Goal: Information Seeking & Learning: Learn about a topic

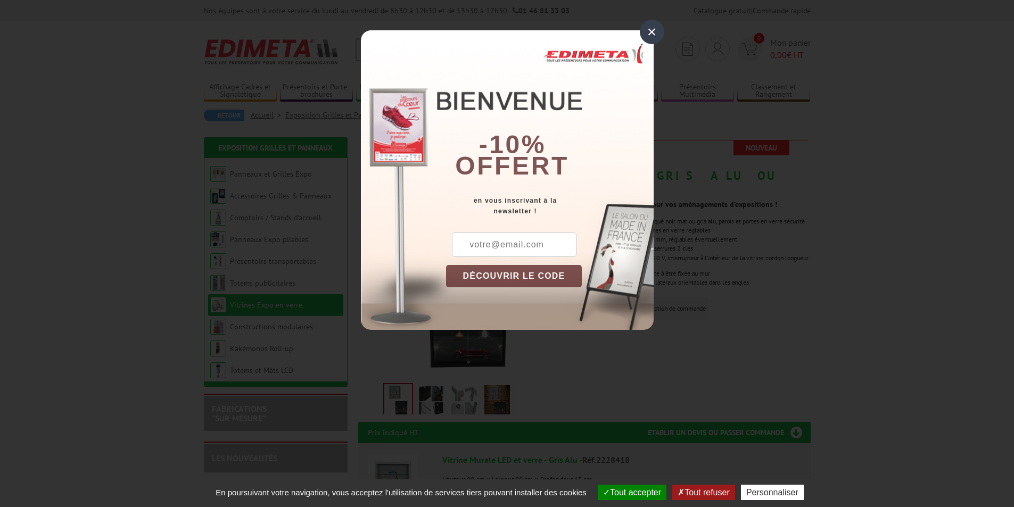
click at [651, 32] on div "×" at bounding box center [652, 32] width 24 height 24
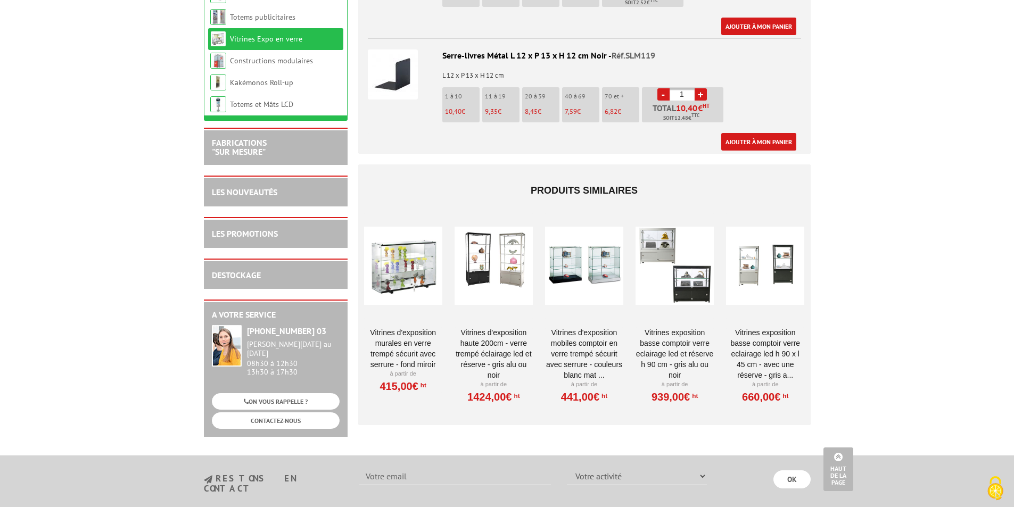
scroll to position [1597, 0]
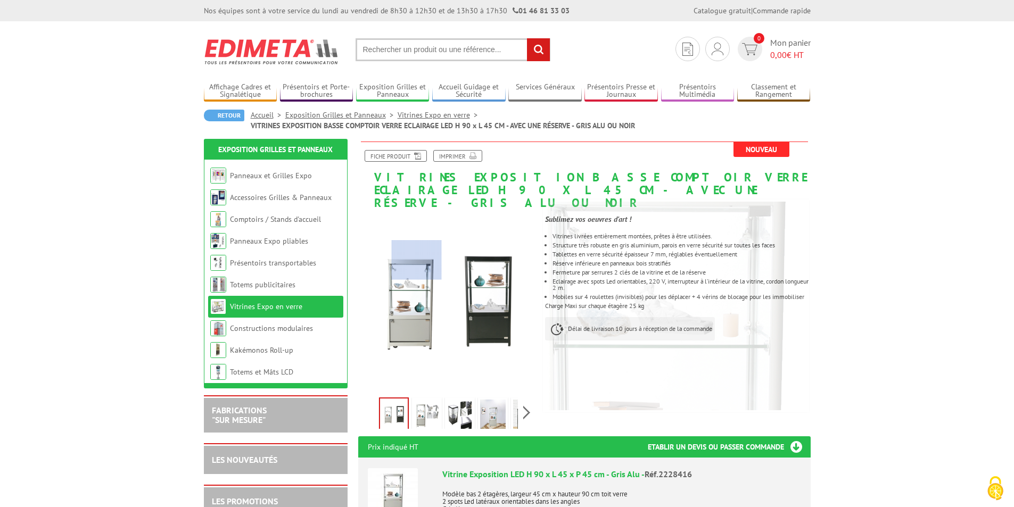
click at [417, 260] on div at bounding box center [417, 261] width 50 height 40
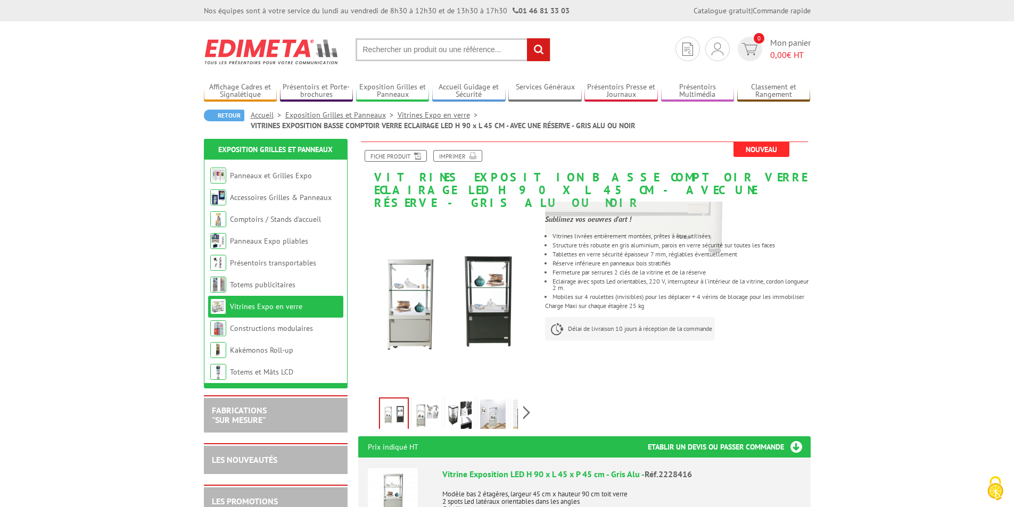
click at [431, 407] on img at bounding box center [427, 416] width 26 height 33
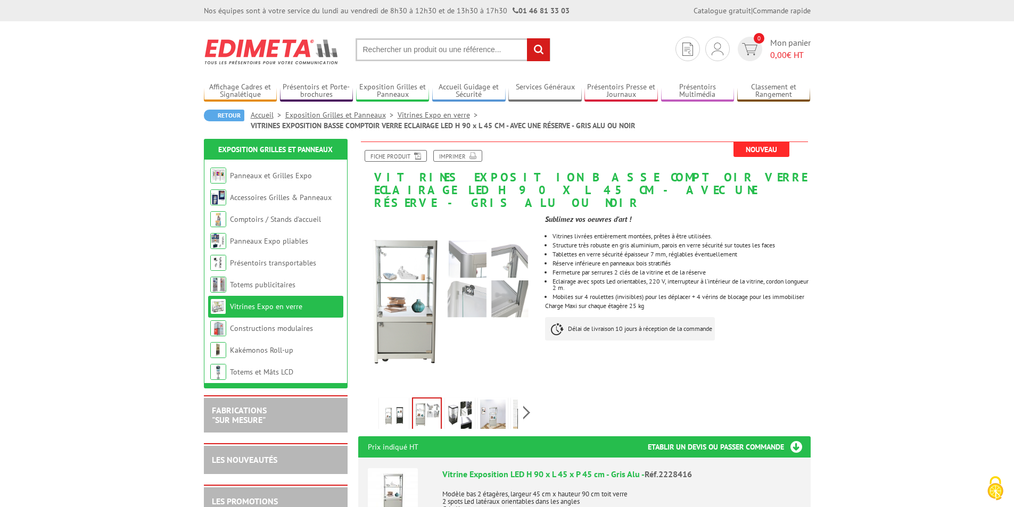
click at [458, 400] on img at bounding box center [460, 416] width 26 height 33
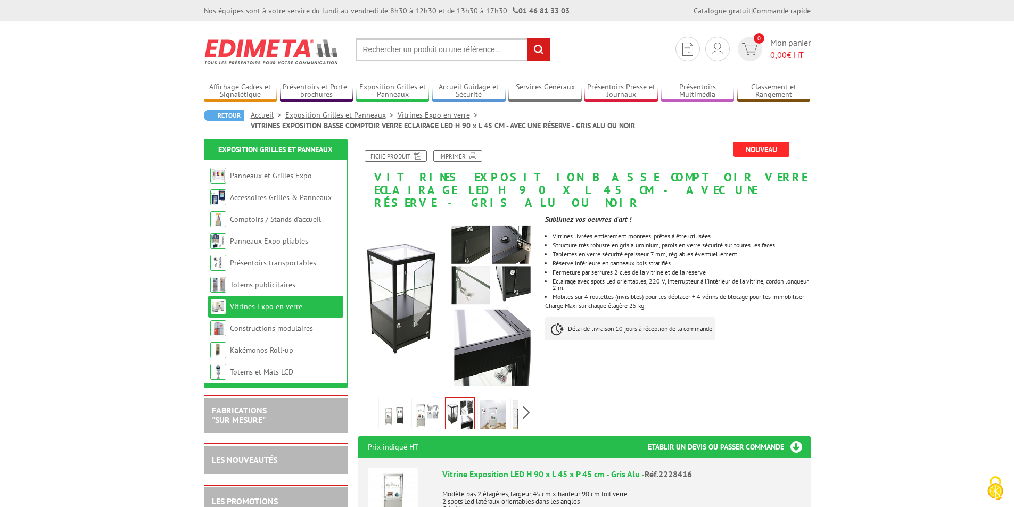
click at [493, 400] on img at bounding box center [493, 416] width 26 height 33
